Goal: Find specific page/section: Find specific page/section

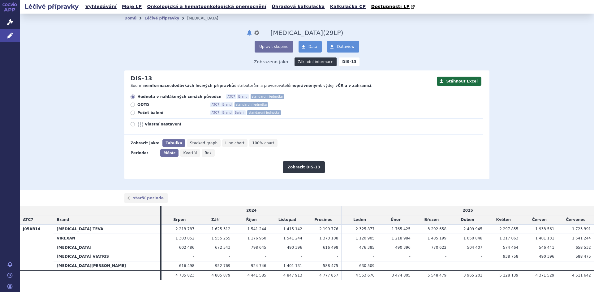
click at [307, 61] on link "Základní informace" at bounding box center [315, 62] width 42 height 9
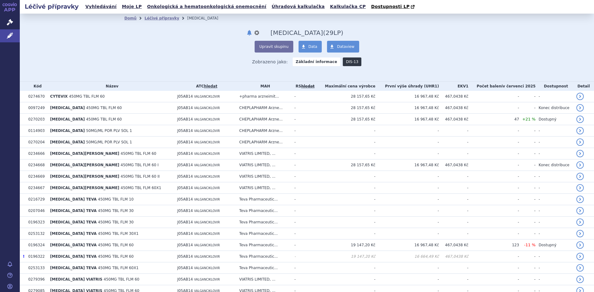
click at [343, 62] on link "DIS-13" at bounding box center [352, 62] width 19 height 9
